Goal: Information Seeking & Learning: Check status

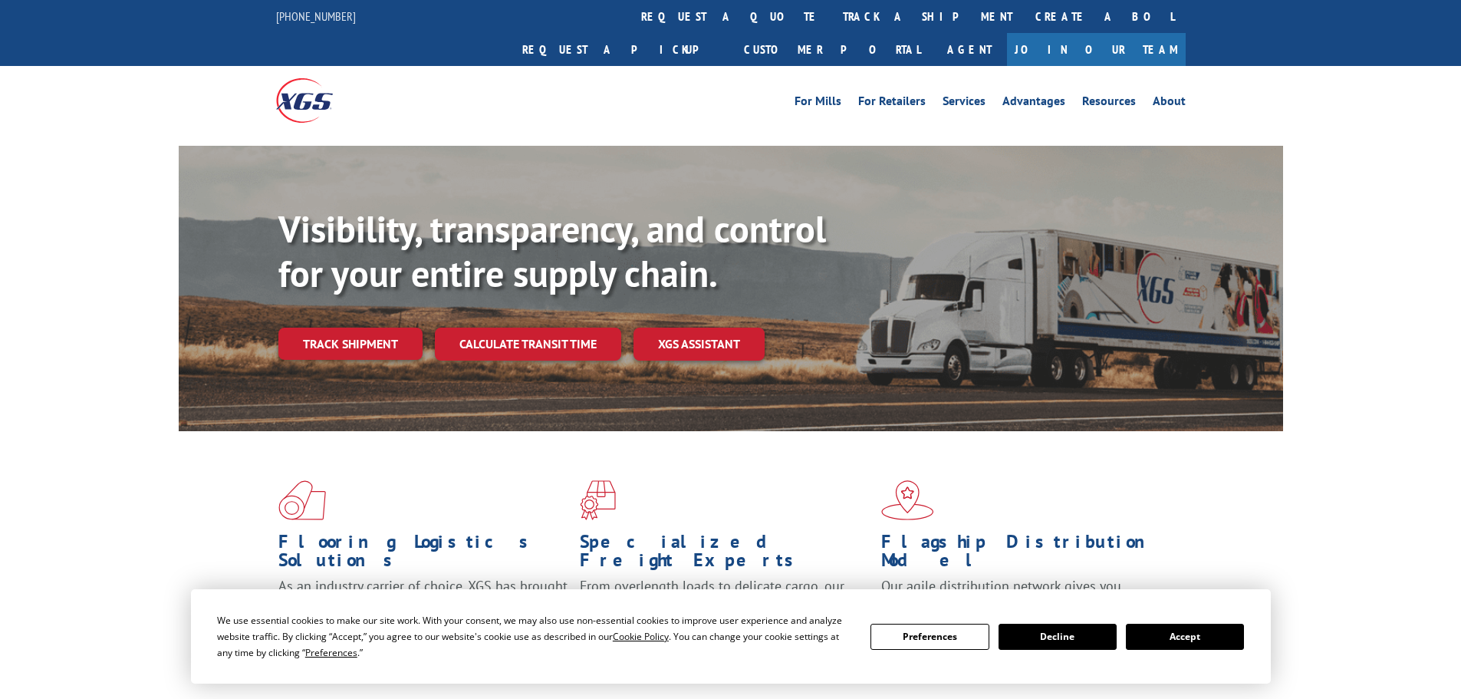
click at [832, 18] on link "track a shipment" at bounding box center [928, 16] width 193 height 33
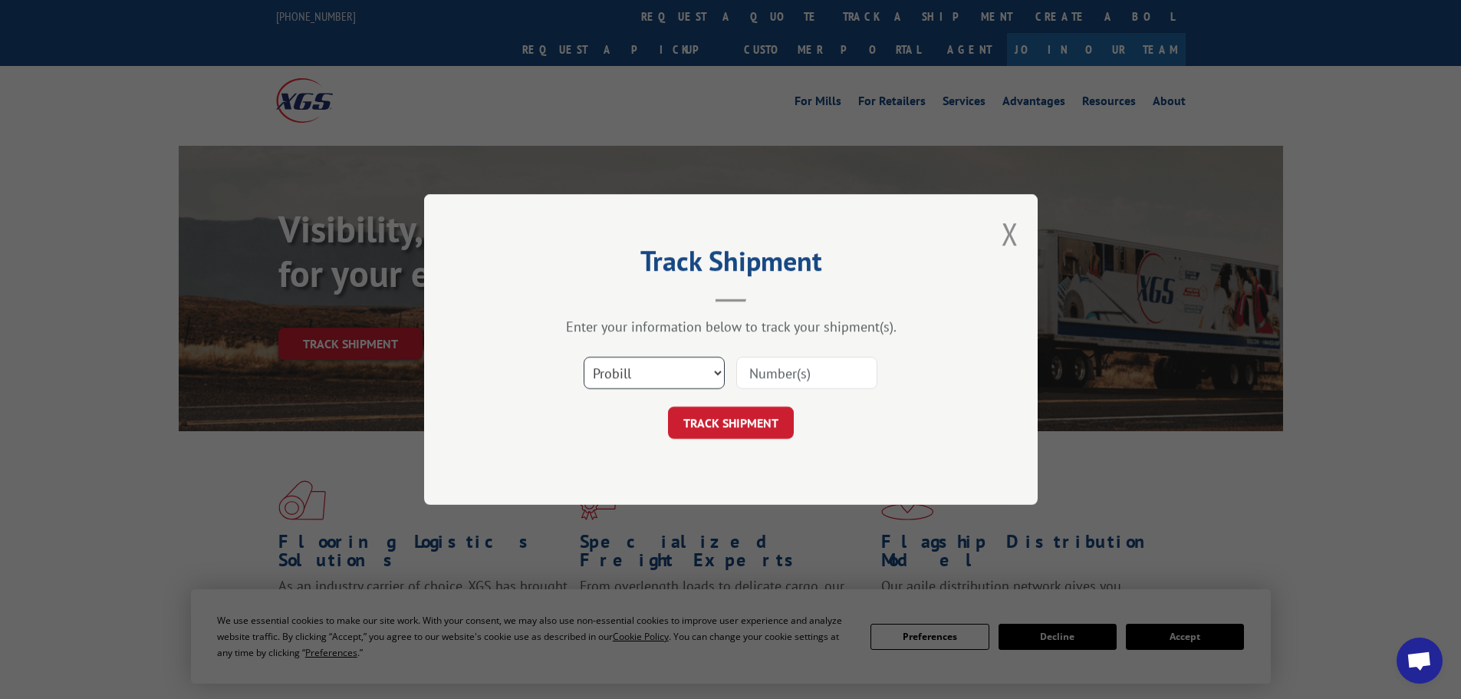
click at [647, 364] on select "Select category... Probill BOL PO" at bounding box center [654, 373] width 141 height 32
select select "bol"
click at [584, 357] on select "Select category... Probill BOL PO" at bounding box center [654, 373] width 141 height 32
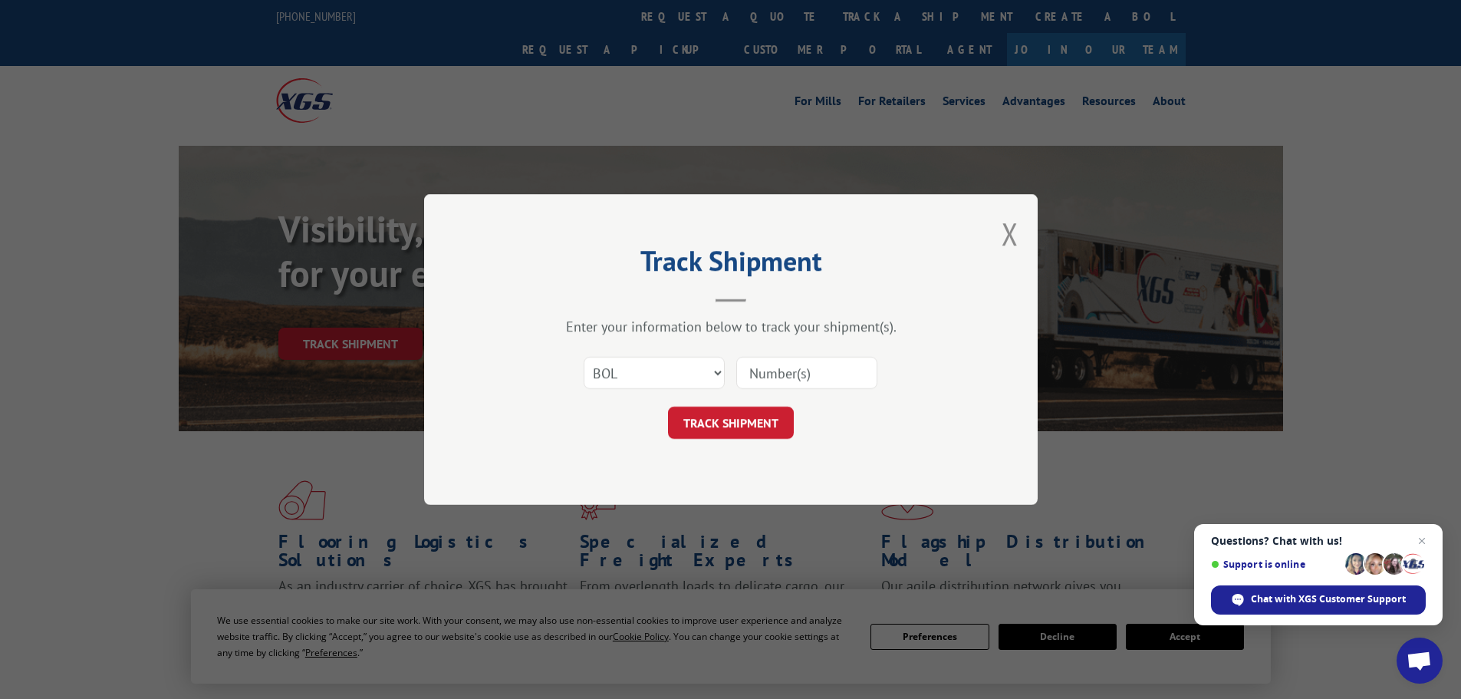
click at [780, 377] on input at bounding box center [806, 373] width 141 height 32
paste input "5590496"
type input "5590496"
click at [718, 427] on button "TRACK SHIPMENT" at bounding box center [731, 423] width 126 height 32
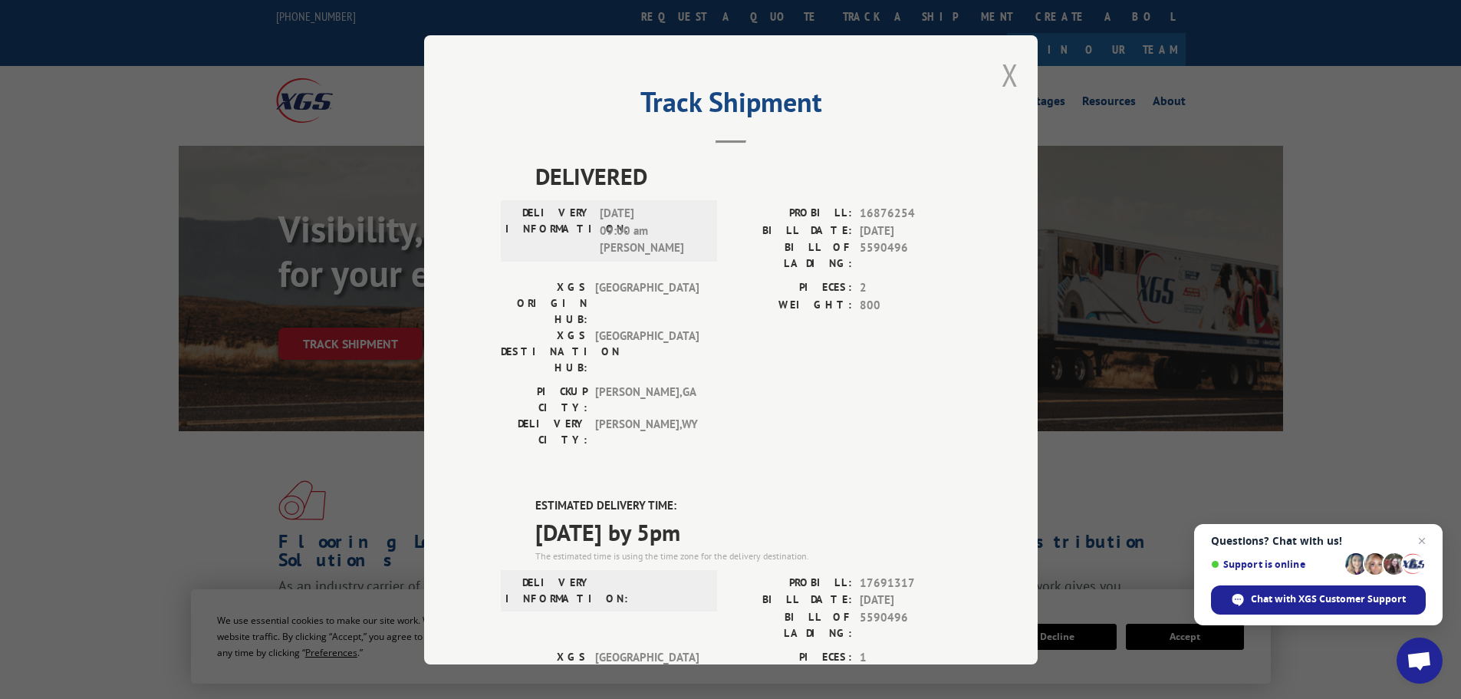
click at [1002, 71] on button "Close modal" at bounding box center [1010, 74] width 17 height 41
